Goal: Task Accomplishment & Management: Manage account settings

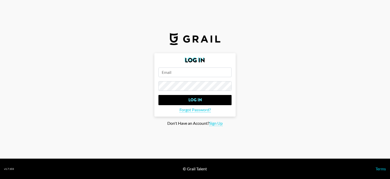
click at [179, 70] on input "email" at bounding box center [195, 72] width 73 height 10
type input "[PERSON_NAME][EMAIL_ADDRESS][PERSON_NAME][DOMAIN_NAME]"
click at [159, 95] on input "Log In" at bounding box center [195, 100] width 73 height 10
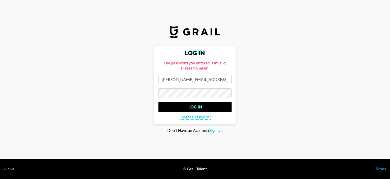
click at [159, 102] on input "Log In" at bounding box center [195, 107] width 73 height 10
click at [124, 105] on main "Log In The password you entered is invalid. Please try again. [PERSON_NAME][EMA…" at bounding box center [195, 89] width 382 height 87
click at [159, 102] on input "Log In" at bounding box center [195, 107] width 73 height 10
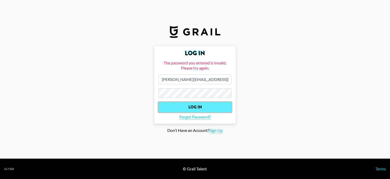
click at [212, 109] on input "Log In" at bounding box center [195, 107] width 73 height 10
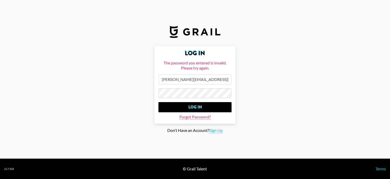
click at [200, 118] on span "Forgot Password?" at bounding box center [195, 116] width 31 height 5
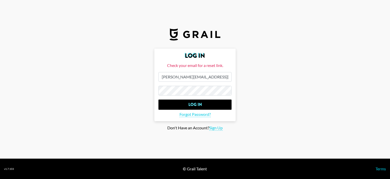
click at [159, 99] on input "Log In" at bounding box center [195, 104] width 73 height 10
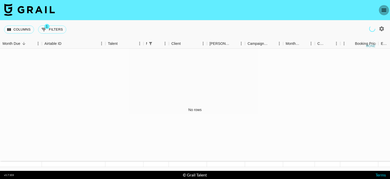
click at [384, 8] on icon "open drawer" at bounding box center [384, 10] width 6 height 6
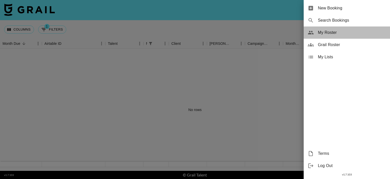
click at [326, 34] on span "My Roster" at bounding box center [352, 32] width 68 height 6
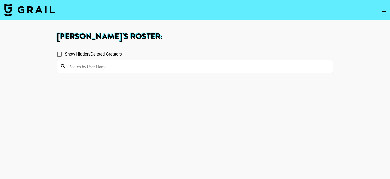
click at [35, 8] on img at bounding box center [29, 10] width 51 height 12
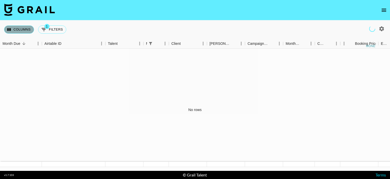
click at [22, 28] on button "Columns" at bounding box center [19, 29] width 30 height 8
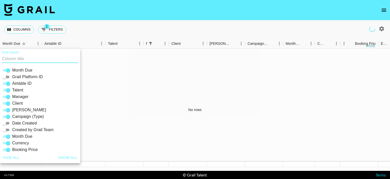
click at [5, 74] on input "Grail Platform ID" at bounding box center [4, 77] width 18 height 6
checkbox input "true"
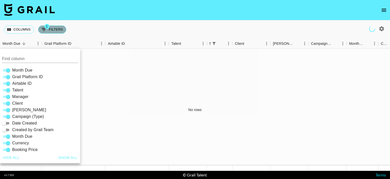
click at [47, 28] on span "1" at bounding box center [46, 26] width 5 height 5
select select "managerIds"
